Goal: Browse casually: Explore the website without a specific task or goal

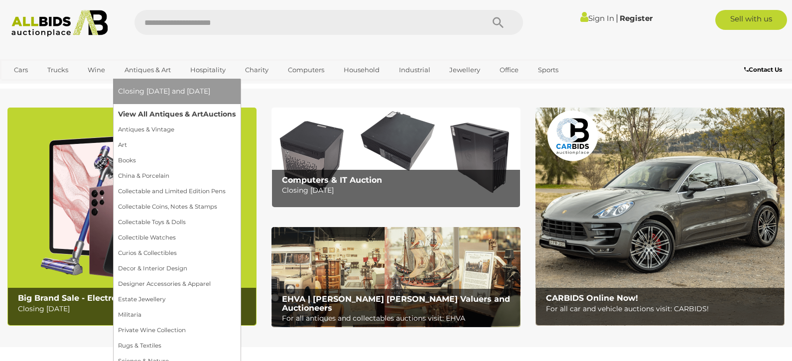
click at [154, 117] on link "View All Antiques & Art Auctions" at bounding box center [177, 114] width 118 height 15
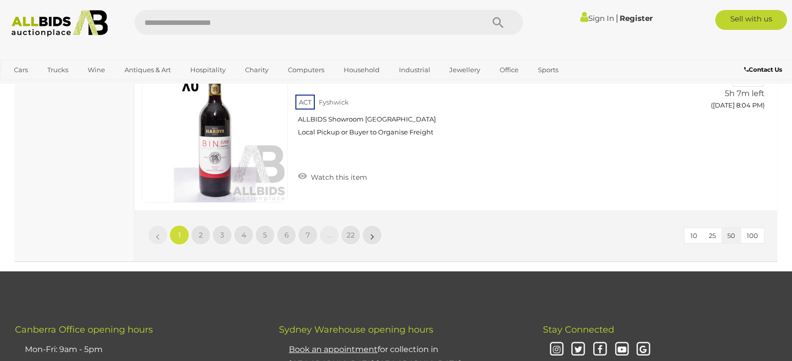
scroll to position [8211, 0]
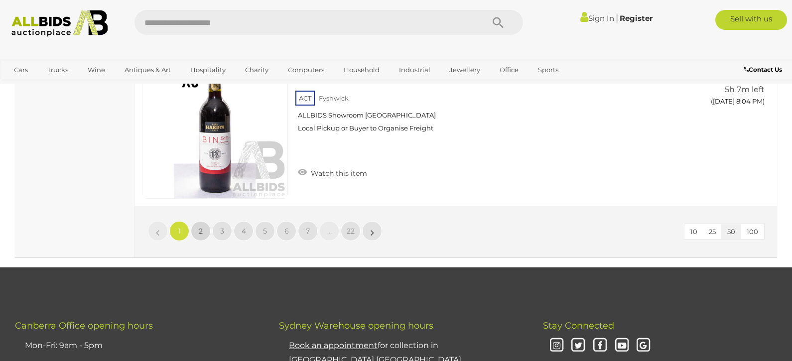
click at [203, 226] on link "2" at bounding box center [201, 231] width 20 height 20
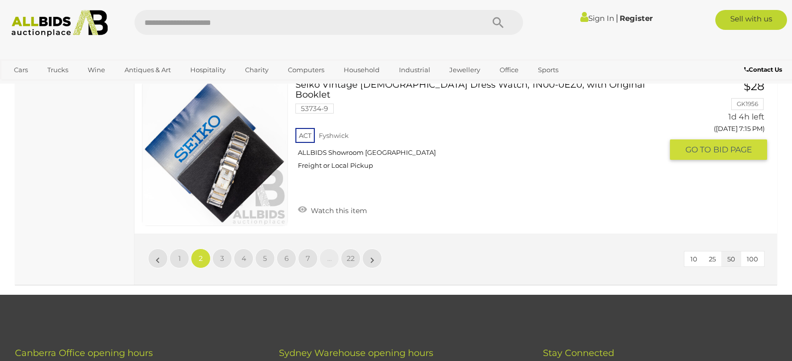
scroll to position [8191, 0]
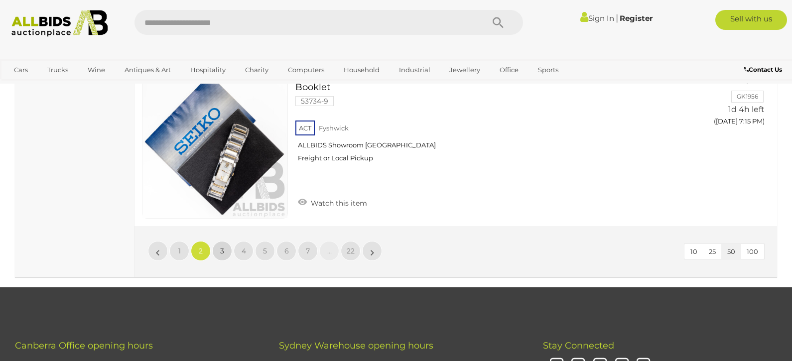
click at [226, 248] on link "3" at bounding box center [222, 251] width 20 height 20
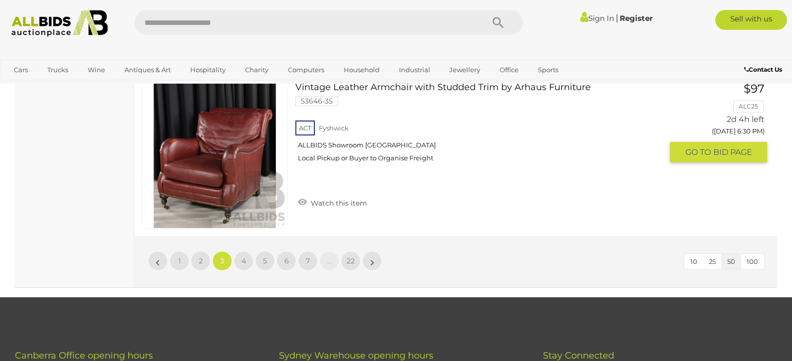
scroll to position [8201, 0]
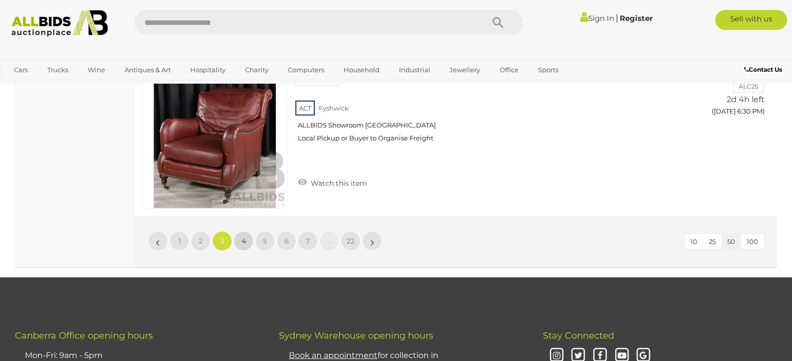
click at [242, 240] on span "4" at bounding box center [244, 241] width 4 height 9
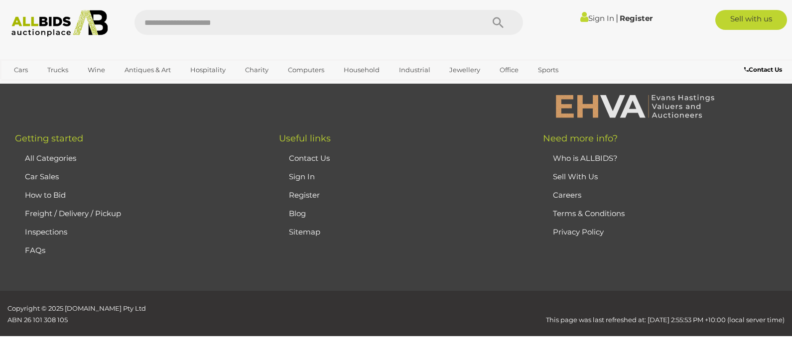
scroll to position [209, 0]
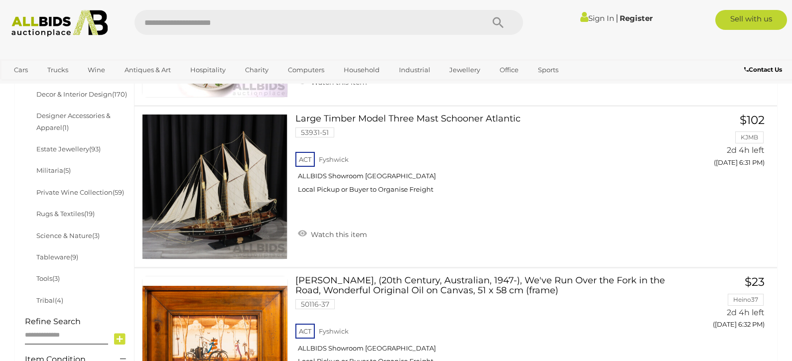
scroll to position [531, 0]
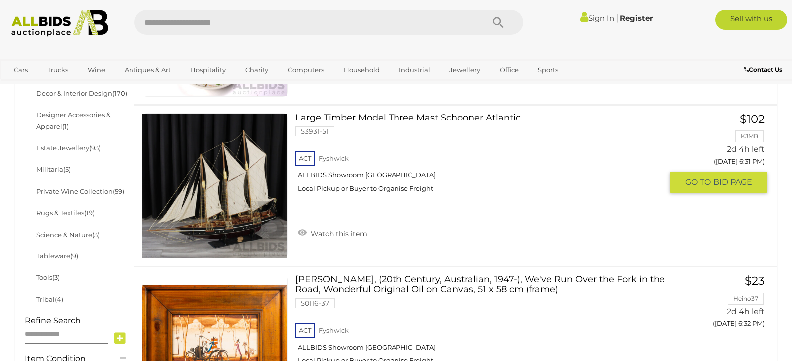
click at [431, 118] on link "Large Timber Model Three Mast Schooner Atlantic 53931-51 ACT Fyshwick" at bounding box center [483, 156] width 360 height 87
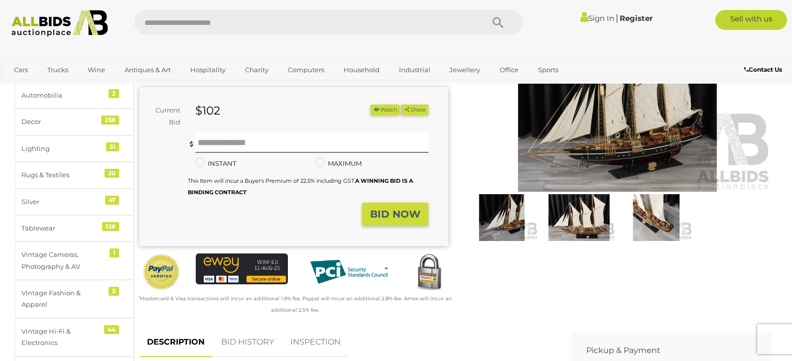
scroll to position [134, 0]
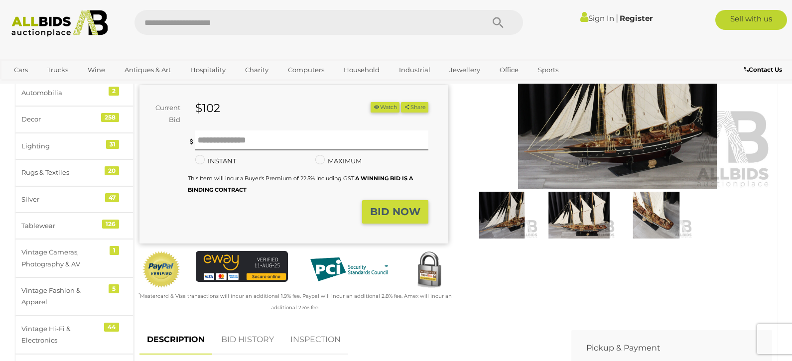
click at [577, 211] on img at bounding box center [579, 215] width 72 height 46
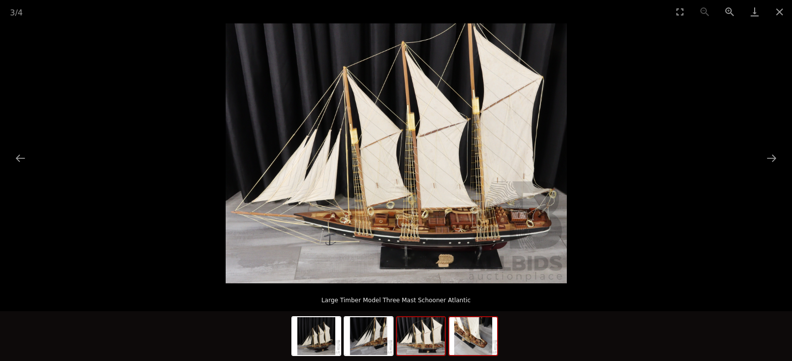
click at [471, 342] on img at bounding box center [473, 336] width 48 height 38
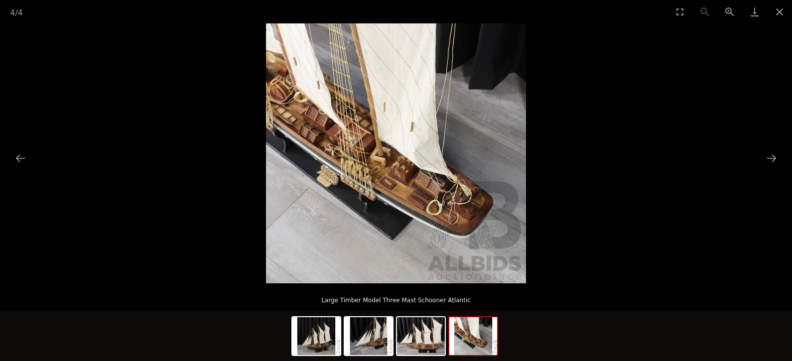
scroll to position [138, 0]
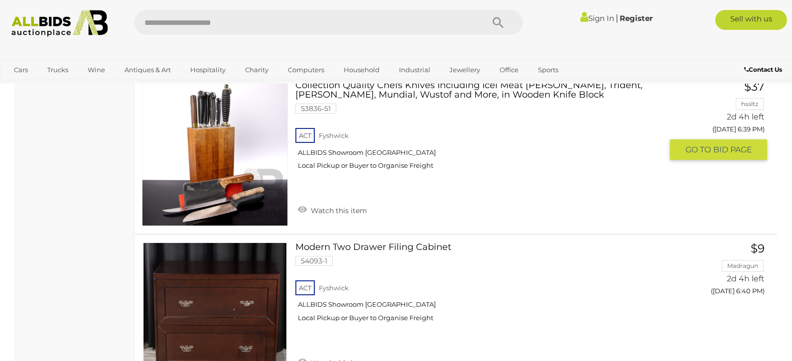
scroll to position [3609, 0]
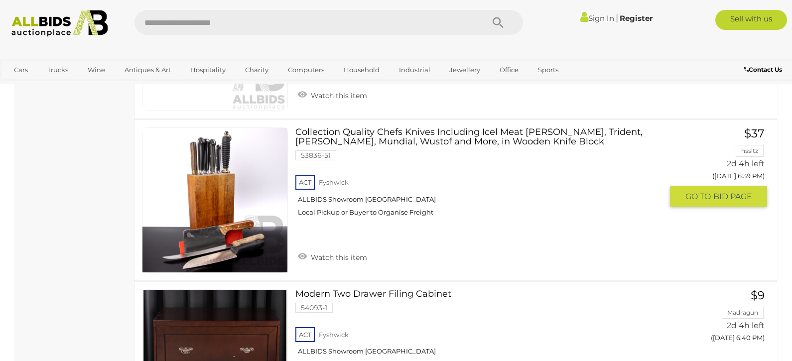
click at [465, 129] on link "Collection Quality Chefs Knives Including Icel Meat Cleaver, Trident, Alfred Za…" at bounding box center [483, 176] width 360 height 97
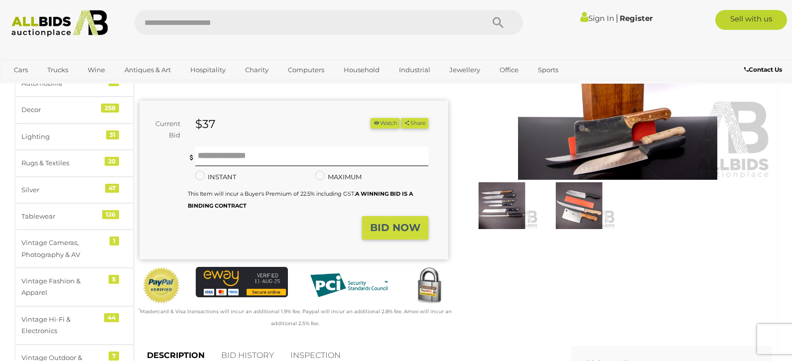
scroll to position [146, 0]
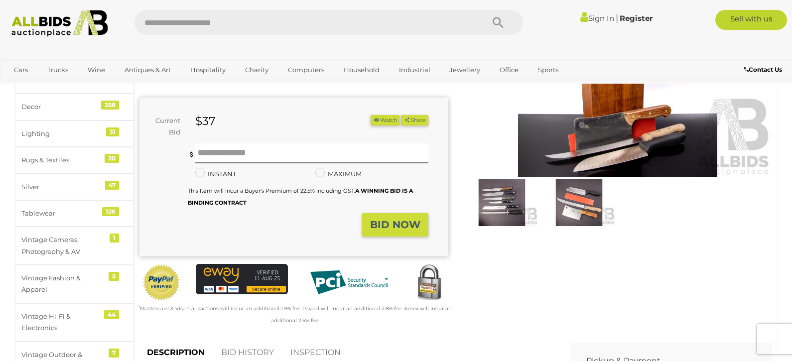
click at [496, 206] on img at bounding box center [502, 202] width 72 height 46
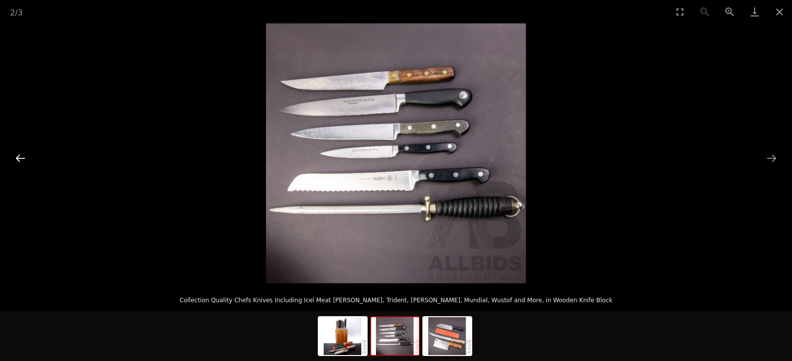
click at [17, 157] on button "Previous slide" at bounding box center [20, 157] width 21 height 19
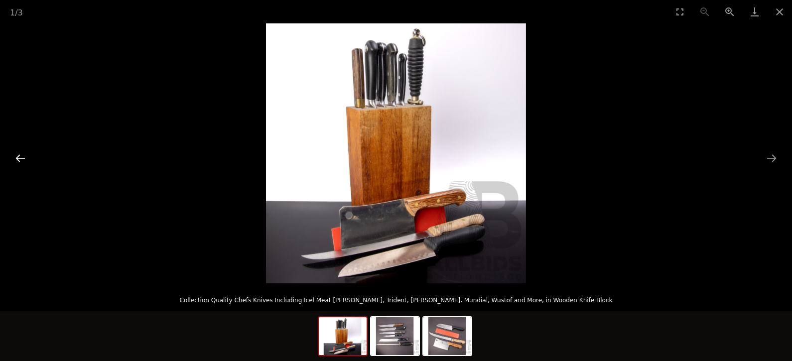
click at [16, 157] on button "Previous slide" at bounding box center [20, 157] width 21 height 19
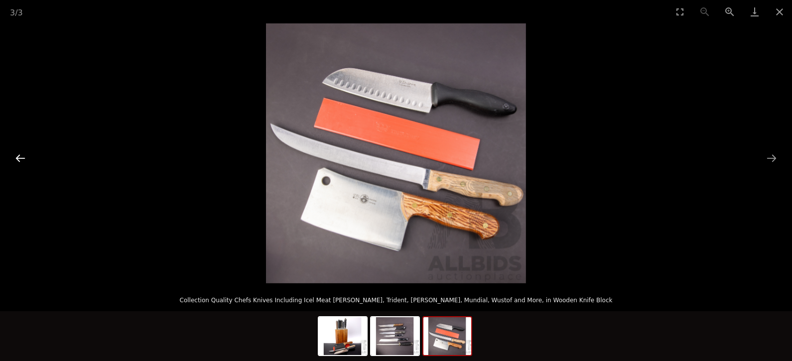
click at [16, 157] on button "Previous slide" at bounding box center [20, 157] width 21 height 19
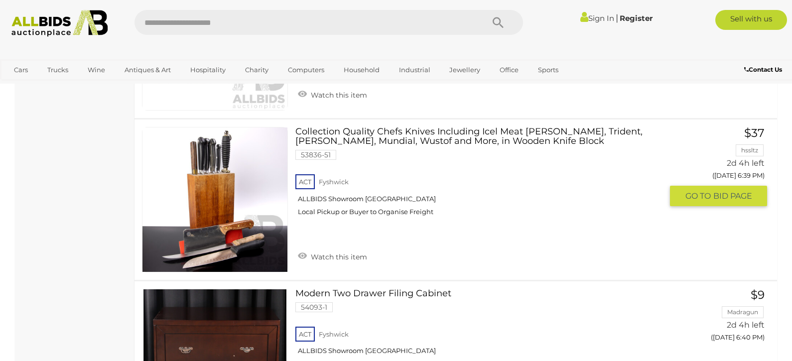
scroll to position [3609, 0]
click at [423, 128] on link "Collection Quality Chefs Knives Including Icel Meat Cleaver, Trident, Alfred Za…" at bounding box center [483, 176] width 360 height 97
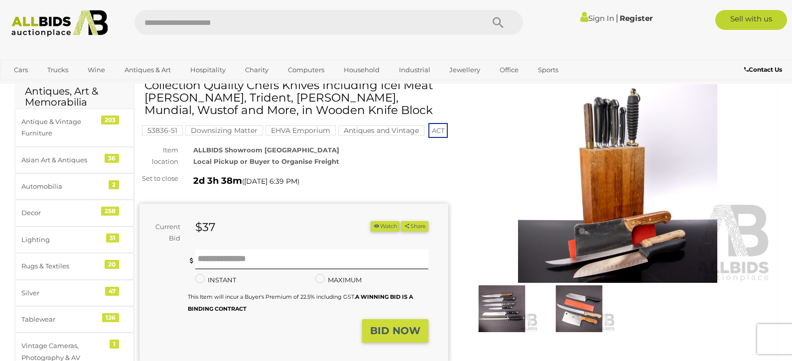
scroll to position [50, 0]
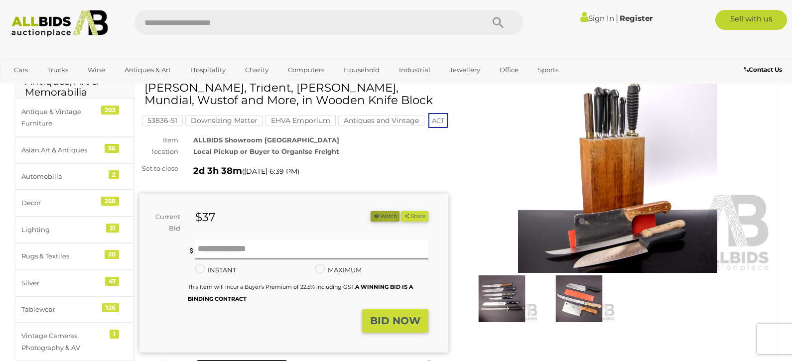
click at [384, 222] on button "Watch" at bounding box center [385, 216] width 29 height 10
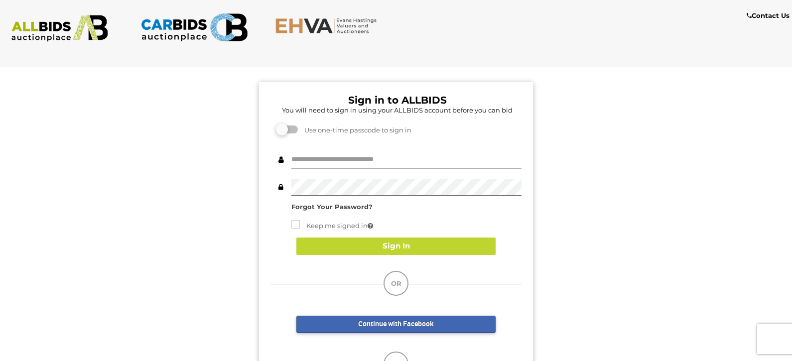
type input "**********"
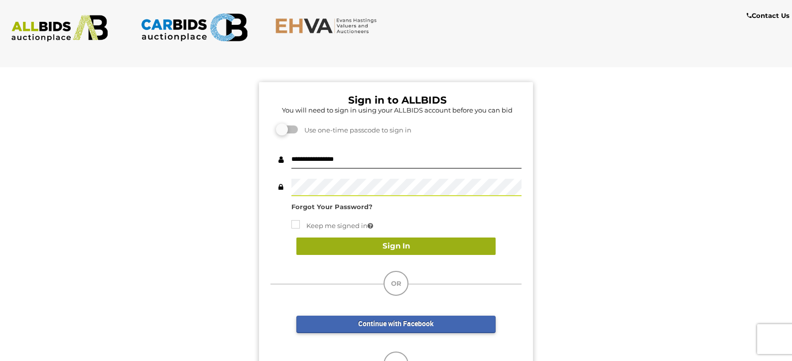
click at [391, 247] on button "Sign In" at bounding box center [395, 246] width 199 height 17
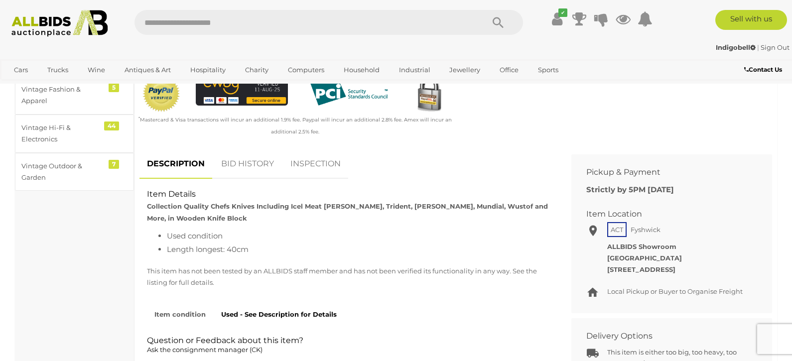
scroll to position [350, 0]
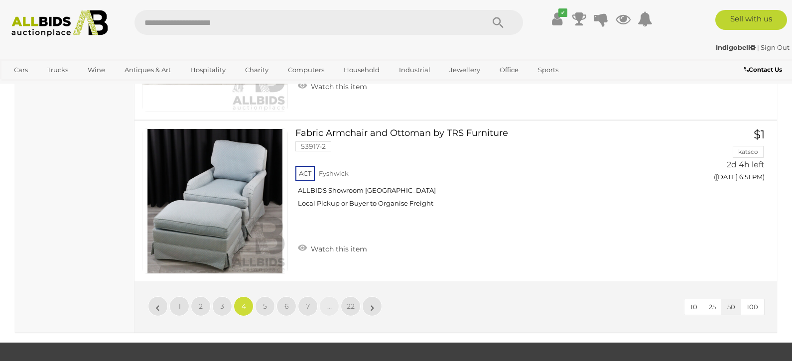
scroll to position [8169, 0]
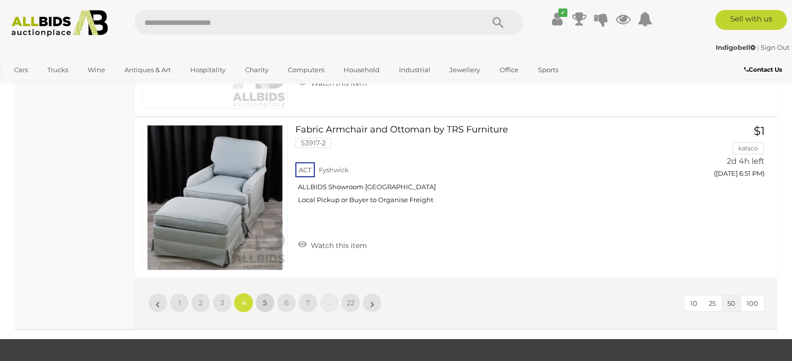
click at [266, 293] on link "5" at bounding box center [265, 303] width 20 height 20
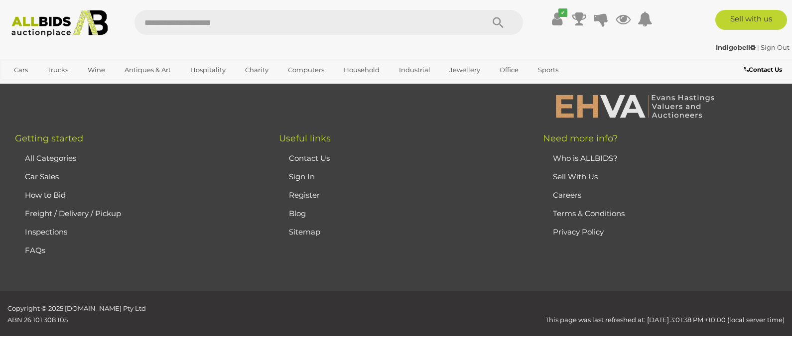
scroll to position [209, 0]
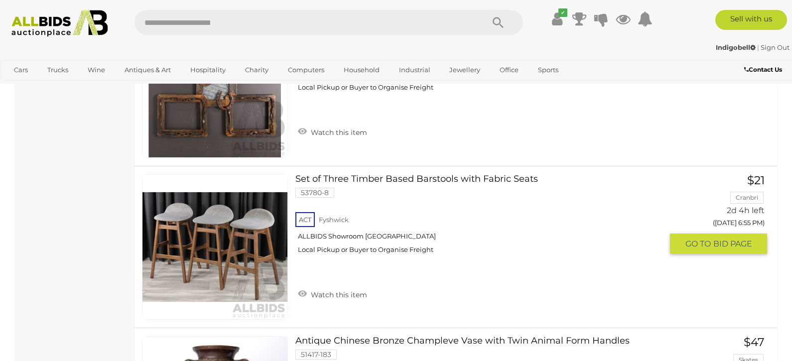
scroll to position [1772, 0]
click at [245, 246] on link at bounding box center [215, 247] width 146 height 146
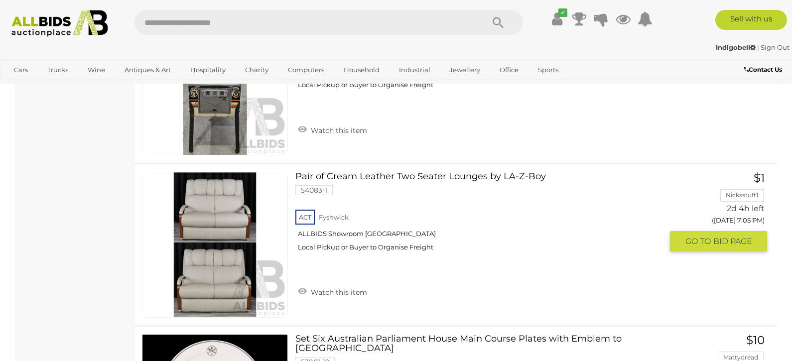
scroll to position [6333, 0]
click at [324, 171] on link "Pair of Cream Leather Two Seater Lounges by LA-Z-Boy 54083-1 ACT Fyshwick" at bounding box center [483, 214] width 360 height 87
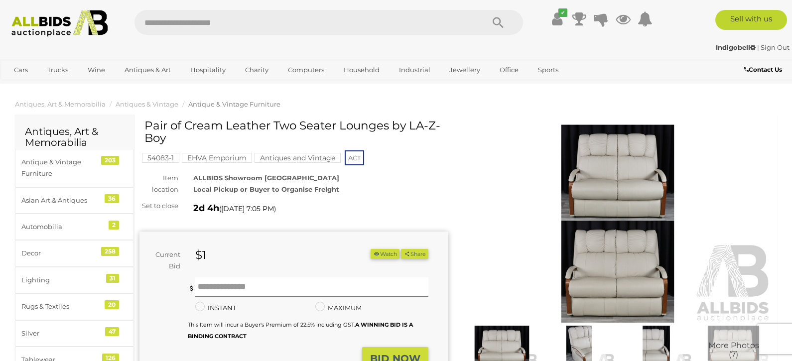
click at [596, 272] on img at bounding box center [617, 224] width 309 height 199
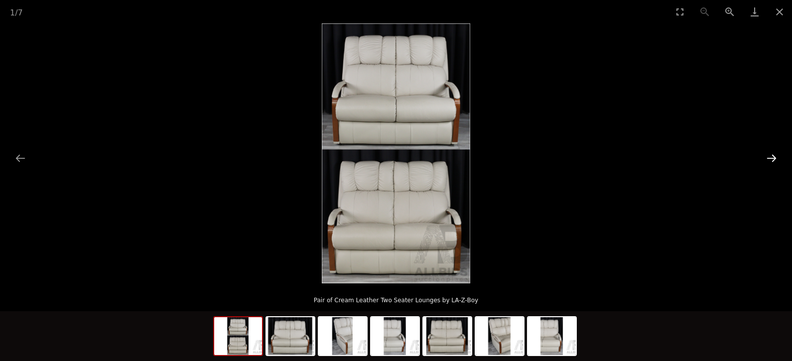
click at [770, 158] on button "Next slide" at bounding box center [771, 157] width 21 height 19
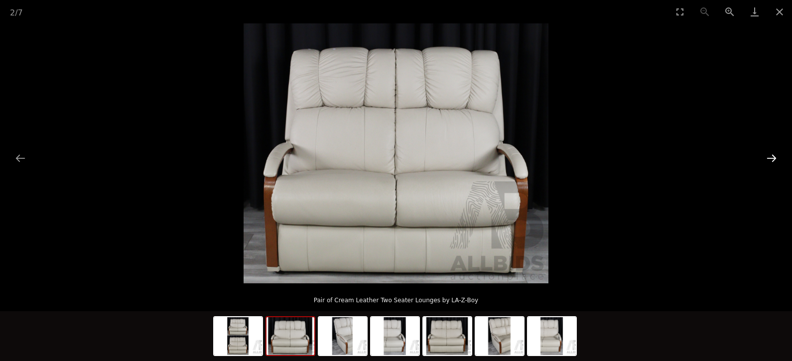
click at [770, 158] on button "Next slide" at bounding box center [771, 157] width 21 height 19
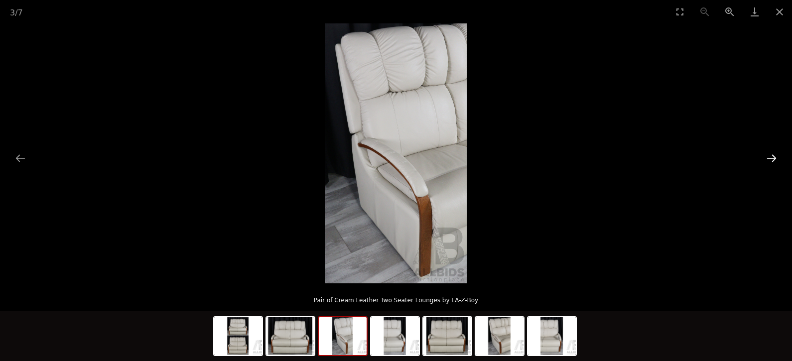
click at [770, 158] on button "Next slide" at bounding box center [771, 157] width 21 height 19
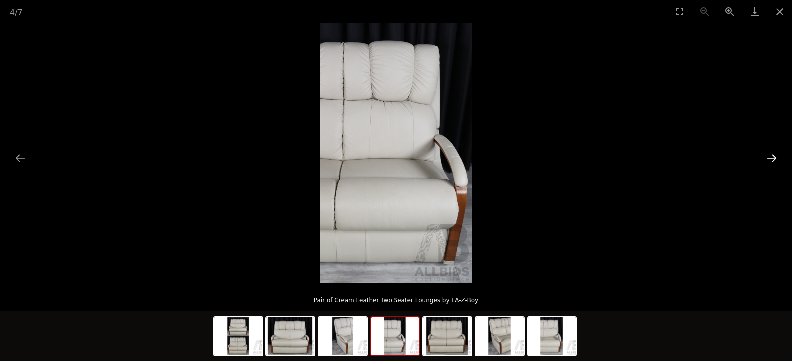
click at [770, 158] on button "Next slide" at bounding box center [771, 157] width 21 height 19
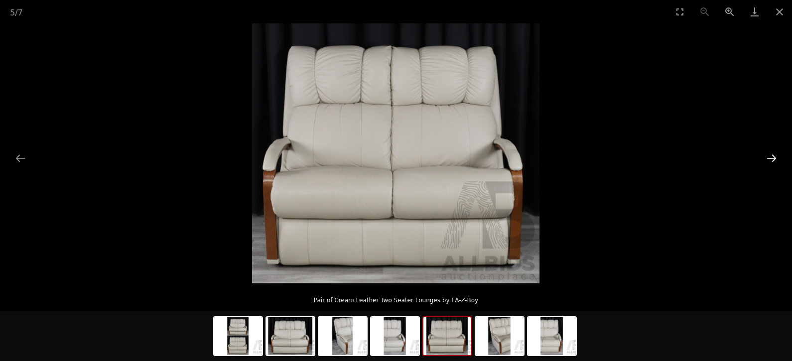
click at [770, 158] on button "Next slide" at bounding box center [771, 157] width 21 height 19
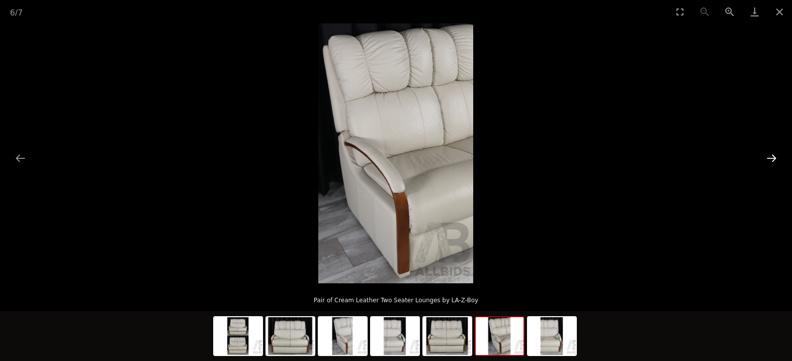
click at [770, 158] on button "Next slide" at bounding box center [771, 157] width 21 height 19
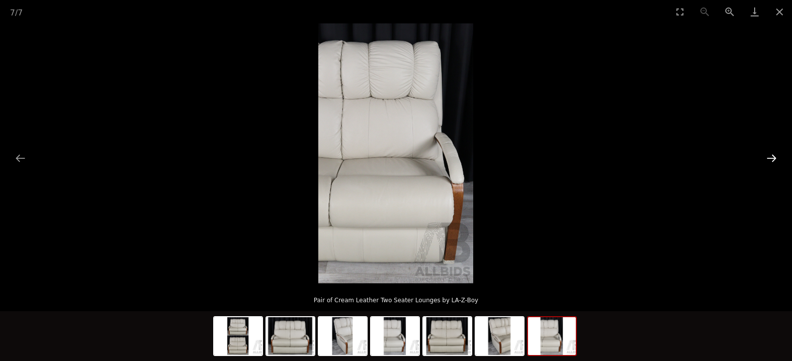
click at [770, 158] on button "Next slide" at bounding box center [771, 157] width 21 height 19
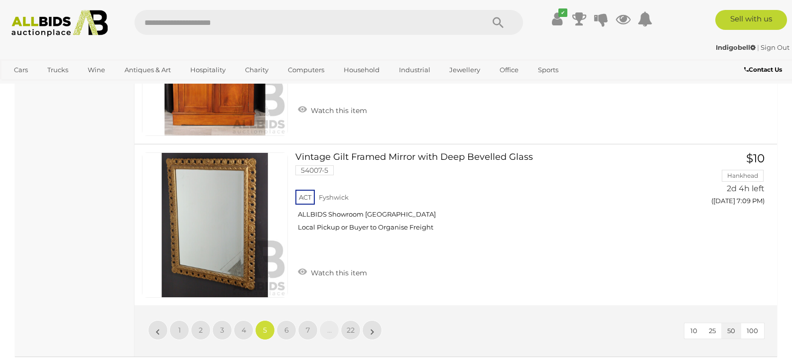
scroll to position [8182, 0]
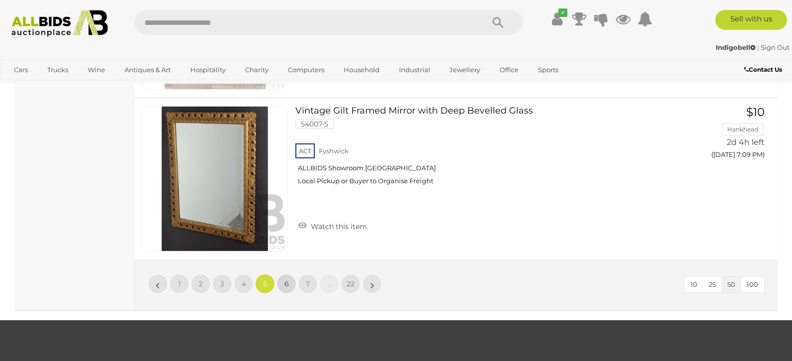
click at [288, 279] on span "6" at bounding box center [286, 283] width 4 height 9
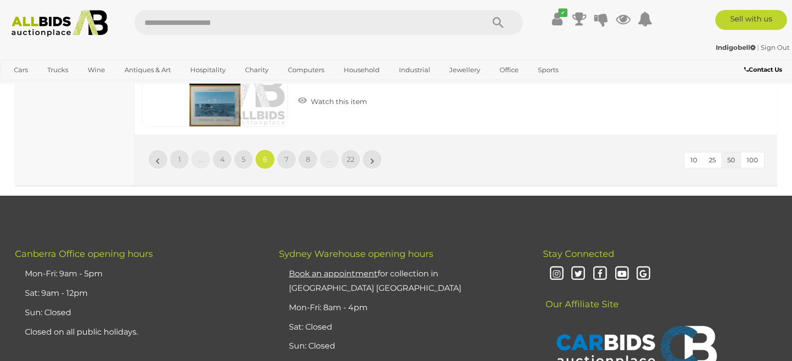
scroll to position [8289, 0]
click at [290, 155] on link "7" at bounding box center [286, 159] width 20 height 20
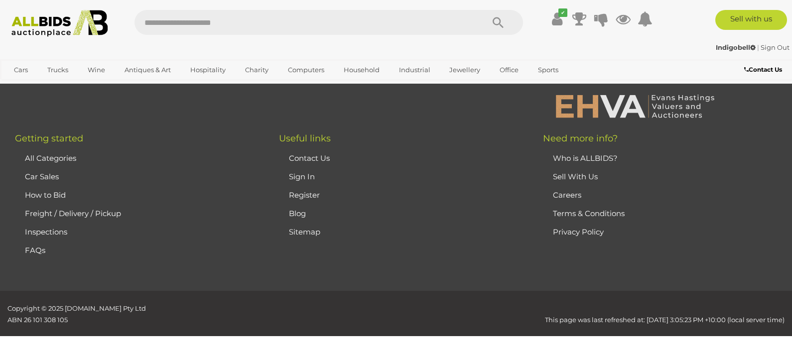
scroll to position [209, 0]
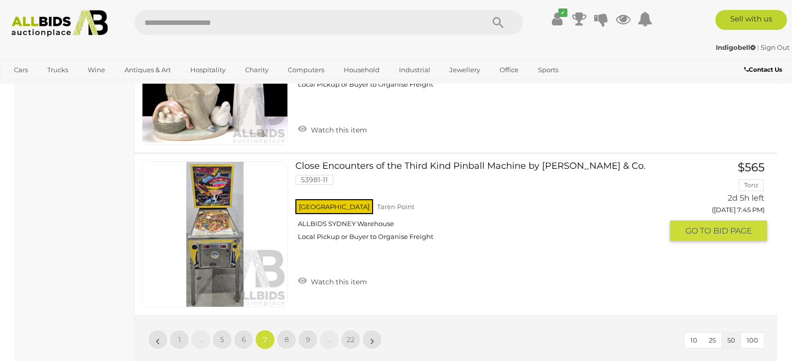
scroll to position [8159, 0]
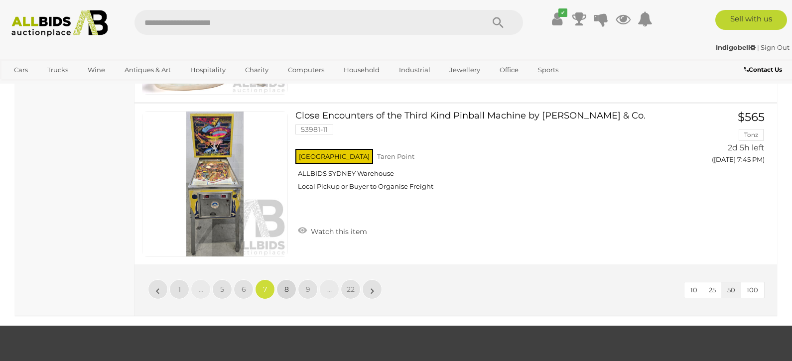
click at [286, 285] on span "8" at bounding box center [286, 289] width 4 height 9
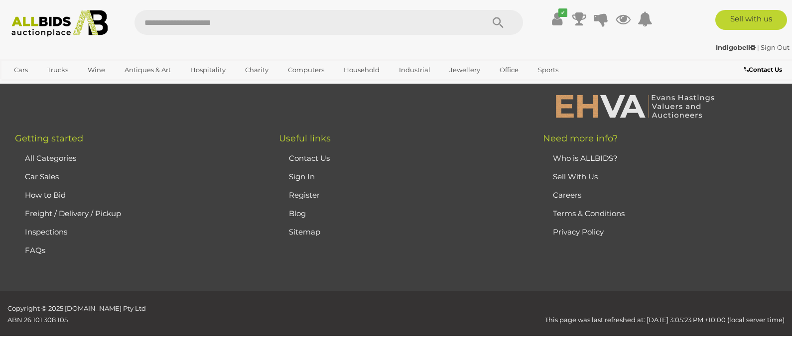
scroll to position [209, 0]
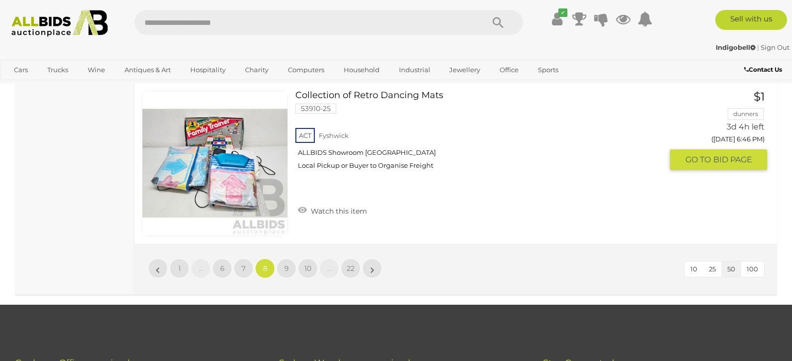
scroll to position [8199, 0]
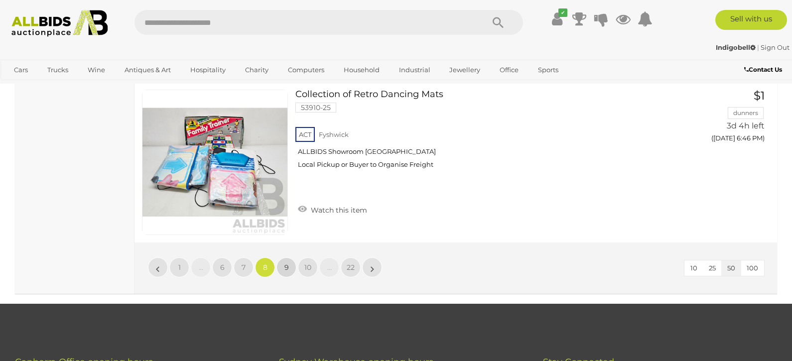
click at [289, 258] on link "9" at bounding box center [286, 268] width 20 height 20
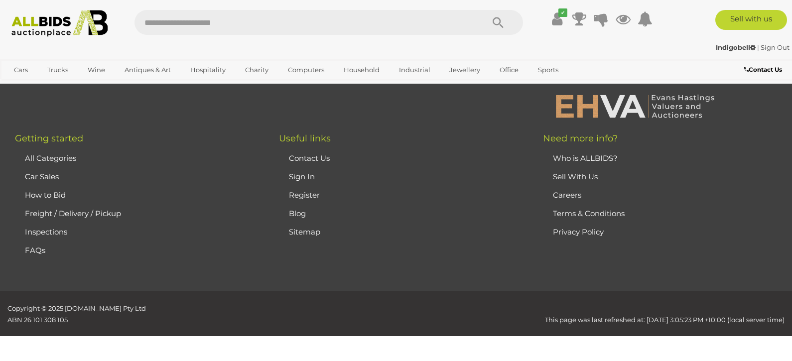
scroll to position [209, 0]
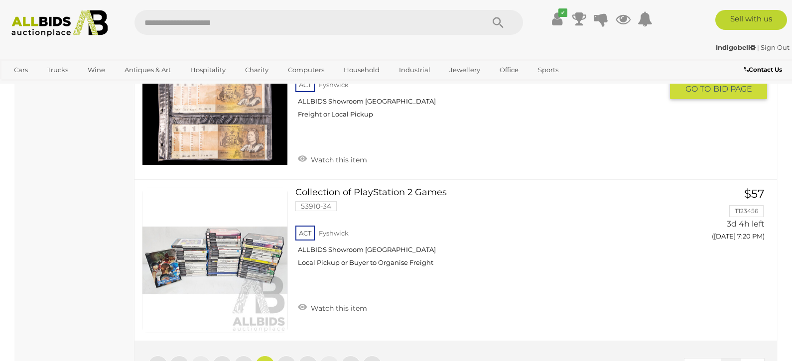
scroll to position [8143, 0]
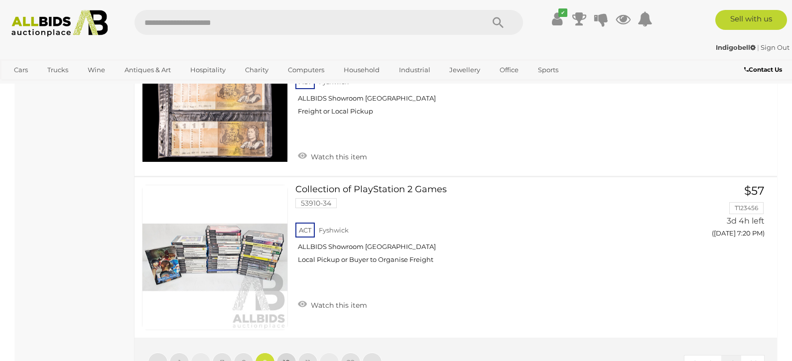
click at [287, 358] on span "10" at bounding box center [286, 362] width 7 height 9
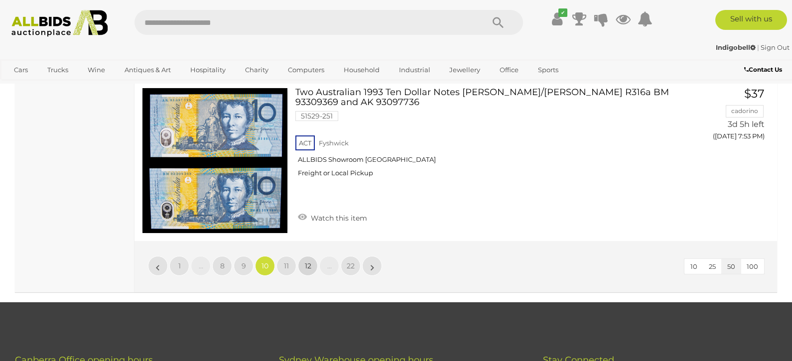
scroll to position [8212, 0]
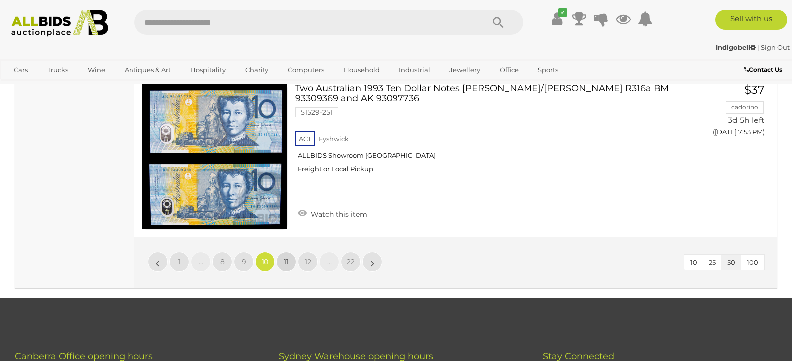
click at [287, 258] on span "11" at bounding box center [286, 262] width 5 height 9
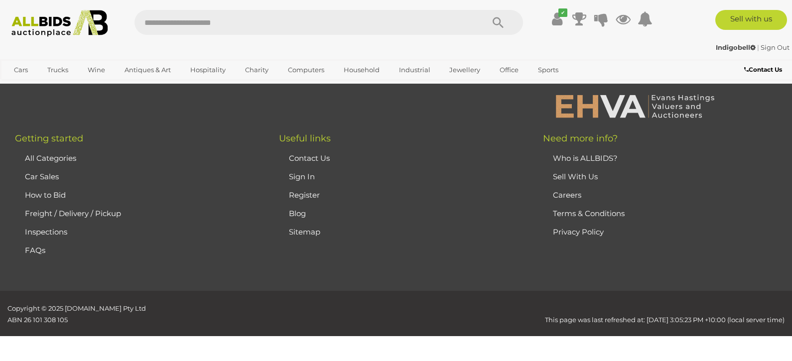
scroll to position [209, 0]
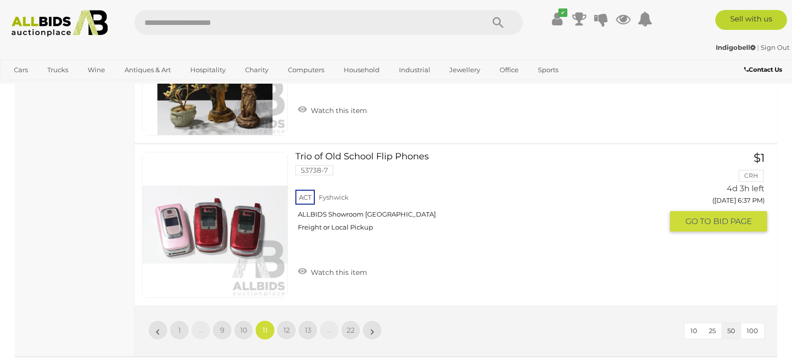
scroll to position [8206, 0]
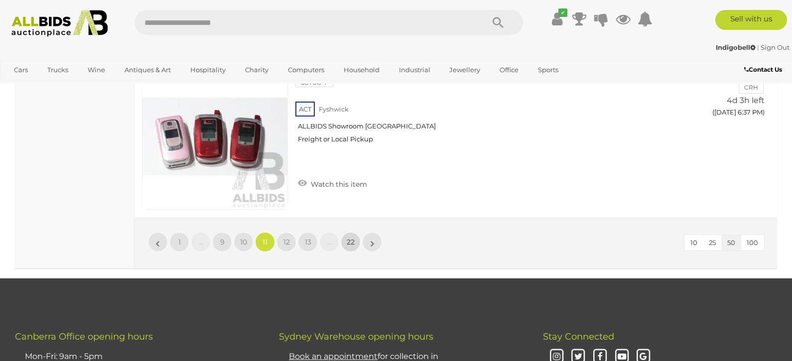
click at [350, 240] on span "22" at bounding box center [351, 242] width 8 height 9
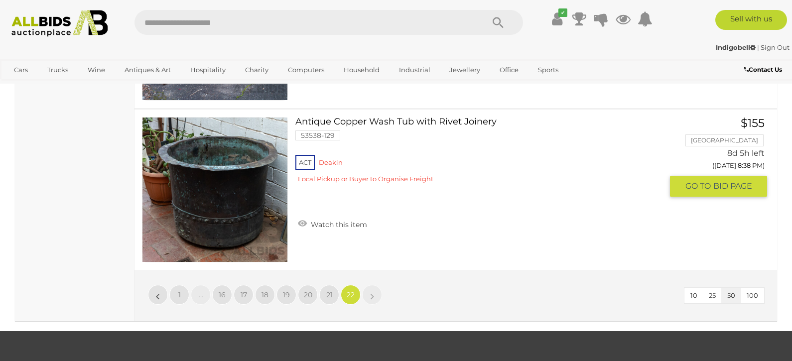
scroll to position [3773, 0]
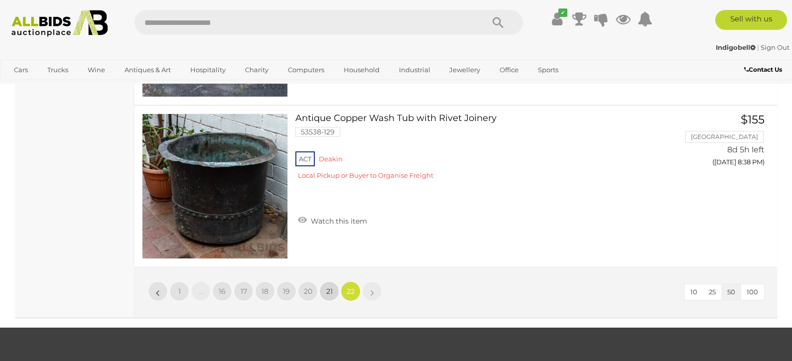
click at [333, 289] on link "21" at bounding box center [329, 291] width 20 height 20
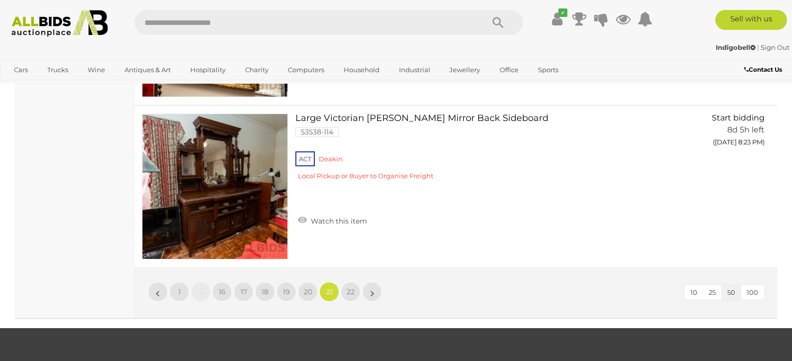
scroll to position [8155, 0]
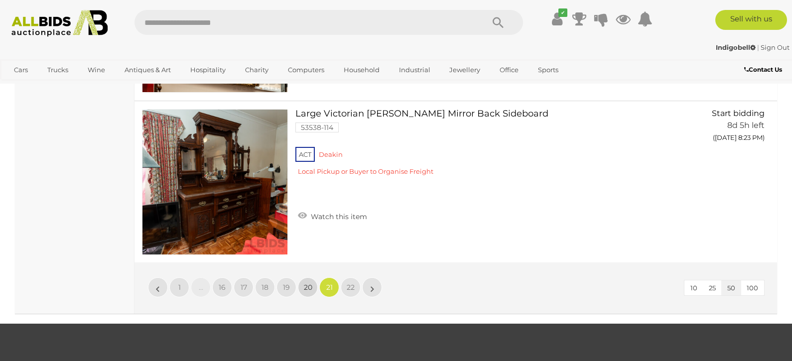
click at [308, 288] on span "20" at bounding box center [308, 287] width 8 height 9
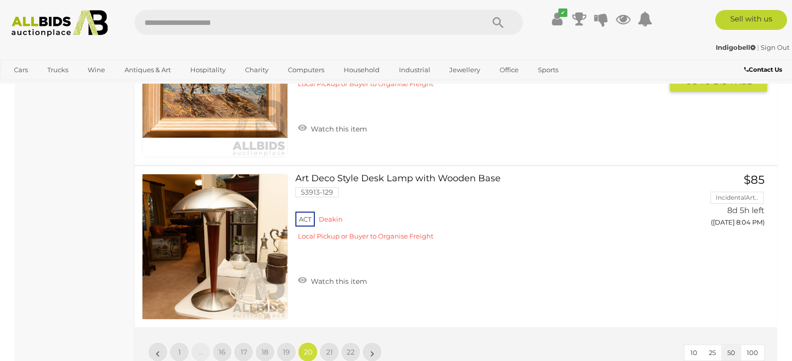
scroll to position [8099, 0]
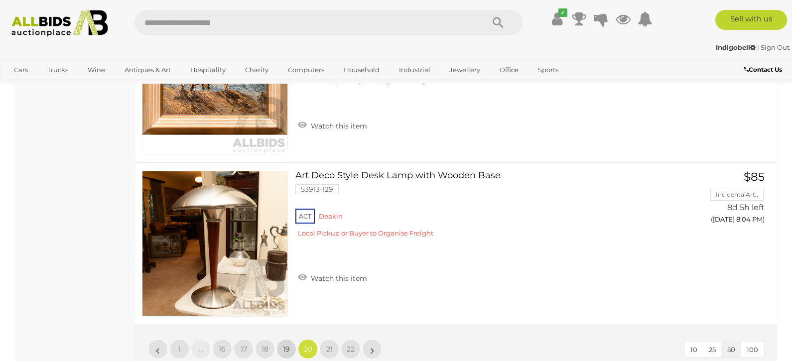
click at [284, 345] on span "19" at bounding box center [286, 349] width 7 height 9
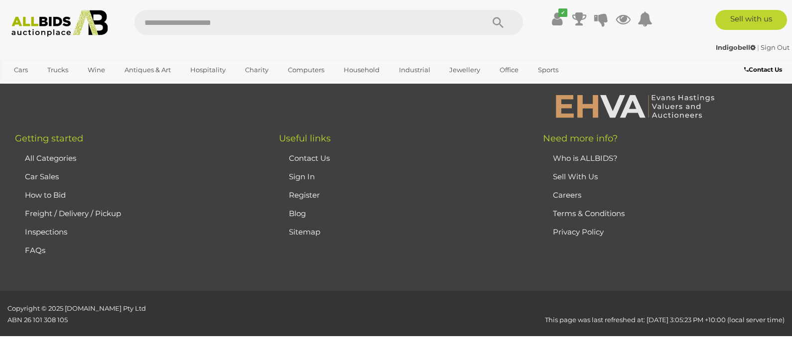
scroll to position [209, 0]
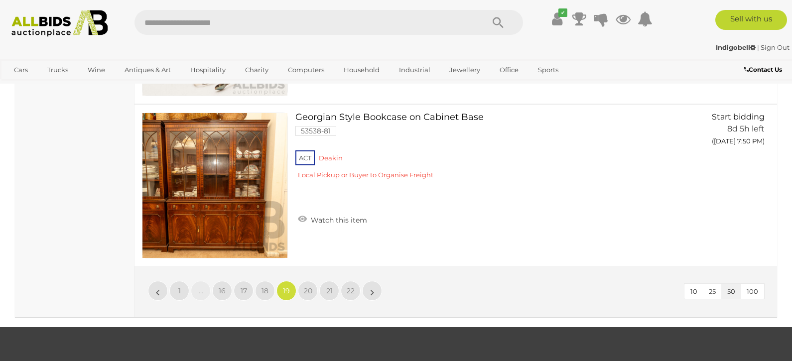
scroll to position [8152, 0]
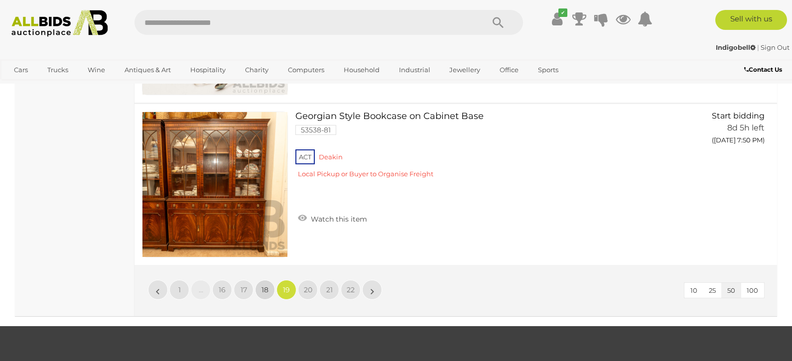
click at [268, 288] on link "18" at bounding box center [265, 290] width 20 height 20
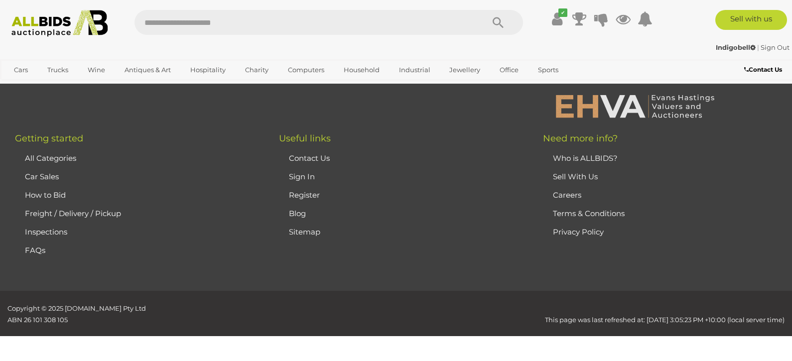
scroll to position [209, 0]
